Goal: Task Accomplishment & Management: Manage account settings

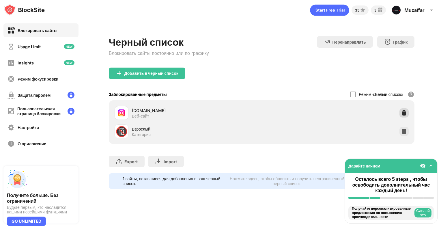
click at [404, 110] on img at bounding box center [404, 113] width 6 height 6
